Goal: Navigation & Orientation: Find specific page/section

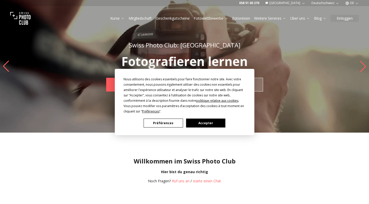
click at [202, 123] on button "Accepter" at bounding box center [205, 122] width 39 height 9
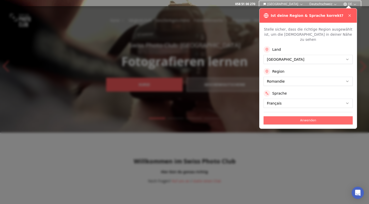
click at [333, 116] on button "Anwenden" at bounding box center [307, 120] width 89 height 8
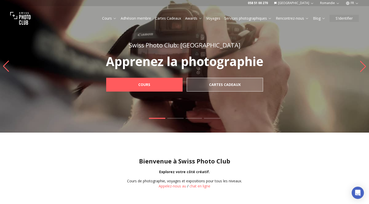
click at [364, 66] on icon "Next slide" at bounding box center [362, 66] width 7 height 11
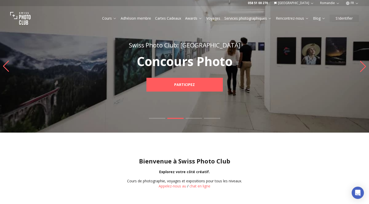
click at [364, 66] on icon "Next slide" at bounding box center [362, 66] width 7 height 11
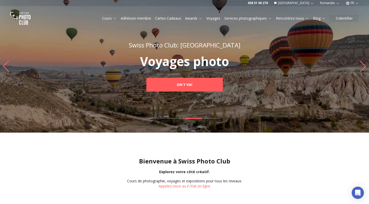
click at [364, 66] on icon "Next slide" at bounding box center [362, 66] width 7 height 11
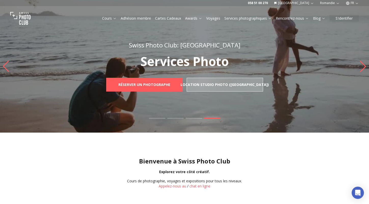
click at [364, 66] on icon "Next slide" at bounding box center [362, 66] width 7 height 11
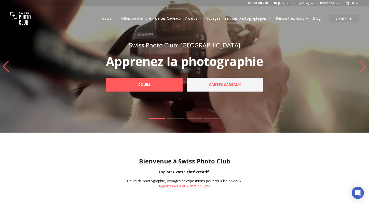
click at [228, 85] on b "Cartes Cadeaux" at bounding box center [225, 84] width 32 height 5
